Goal: Check status: Check status

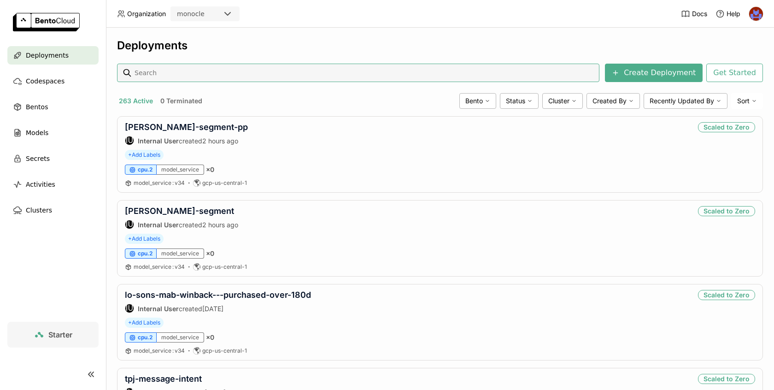
click at [226, 73] on input at bounding box center [365, 72] width 462 height 15
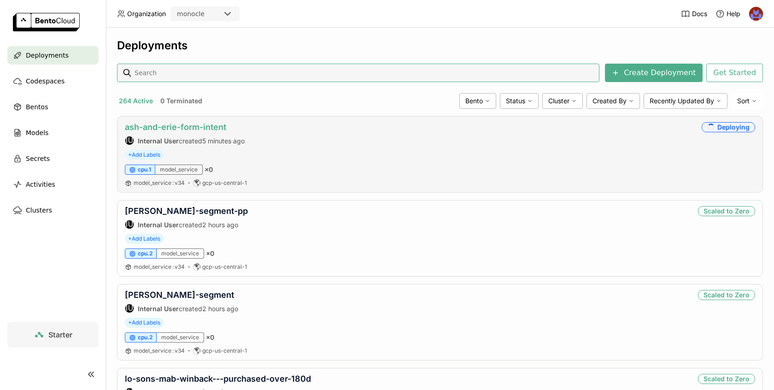
click at [200, 126] on link "ash-and-erie-form-intent" at bounding box center [175, 127] width 101 height 10
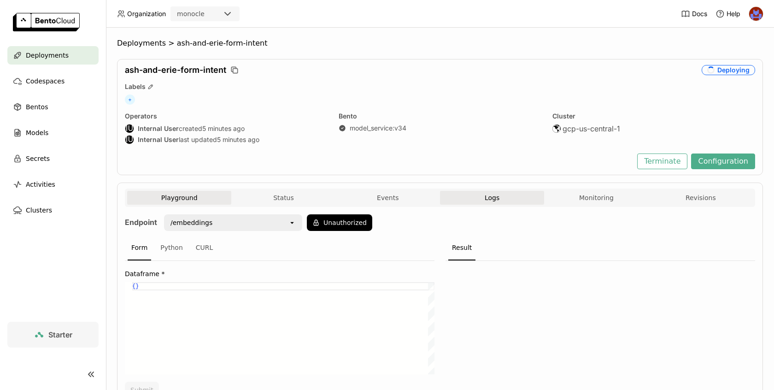
click at [503, 199] on button "Logs" at bounding box center [492, 198] width 104 height 14
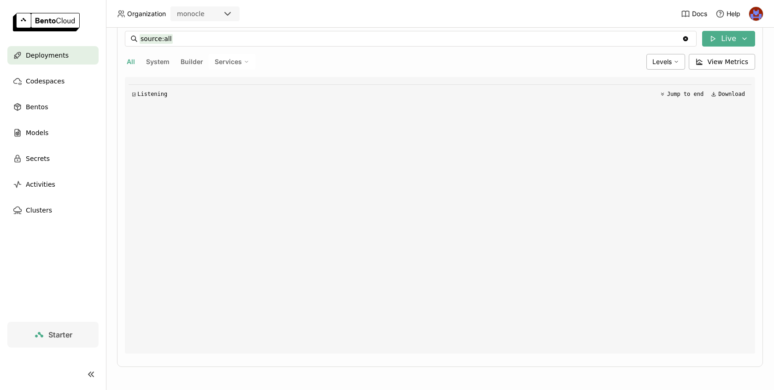
scroll to position [194, 0]
drag, startPoint x: 165, startPoint y: 63, endPoint x: 169, endPoint y: 78, distance: 15.2
click at [169, 78] on div "source:all source:all Clear value Live All System Builder Services Levels View …" at bounding box center [440, 192] width 630 height 323
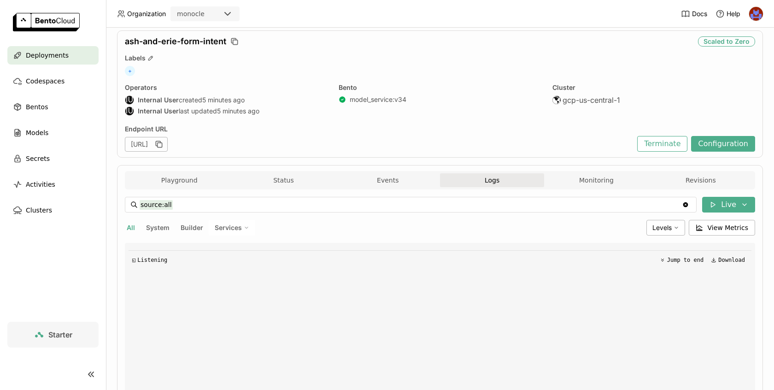
scroll to position [0, 0]
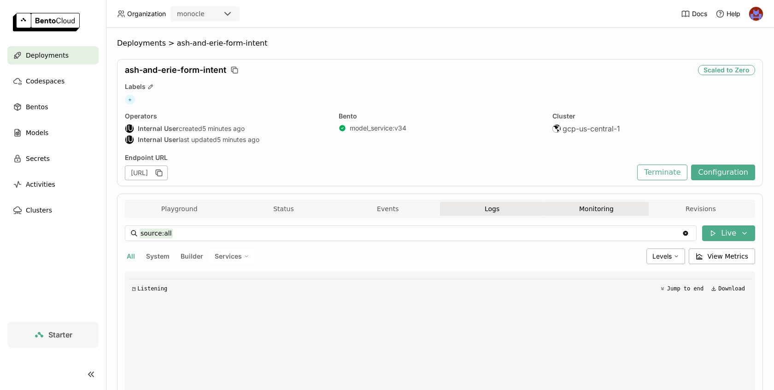
click at [581, 207] on button "Monitoring" at bounding box center [596, 209] width 104 height 14
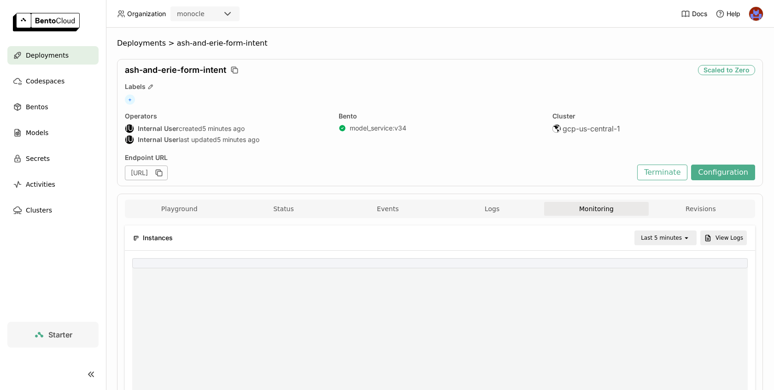
scroll to position [0, 0]
